Goal: Information Seeking & Learning: Check status

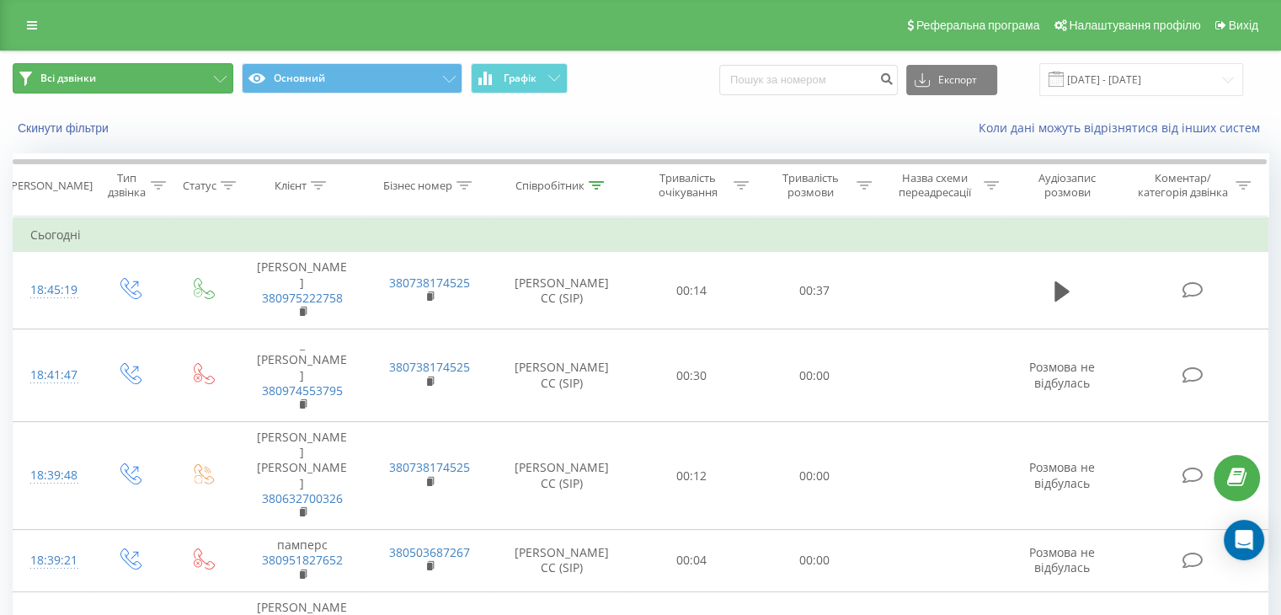
click at [173, 76] on button "Всі дзвінки" at bounding box center [123, 78] width 221 height 30
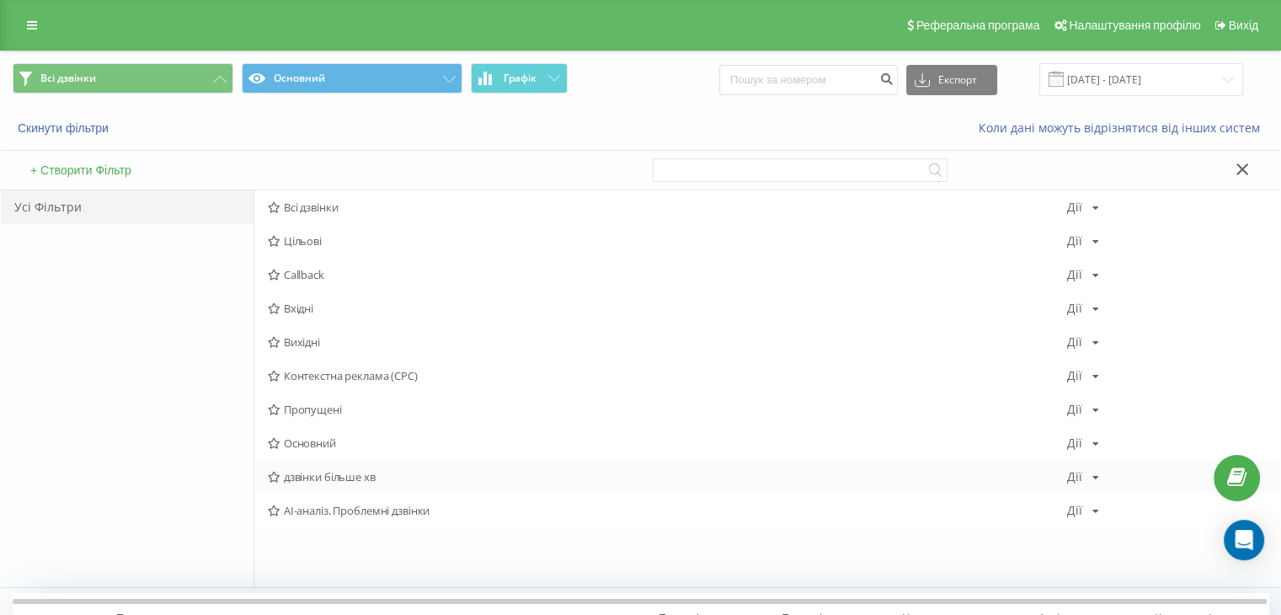
click at [317, 473] on span "дзвінки більше хв" at bounding box center [667, 477] width 799 height 12
